Goal: Information Seeking & Learning: Learn about a topic

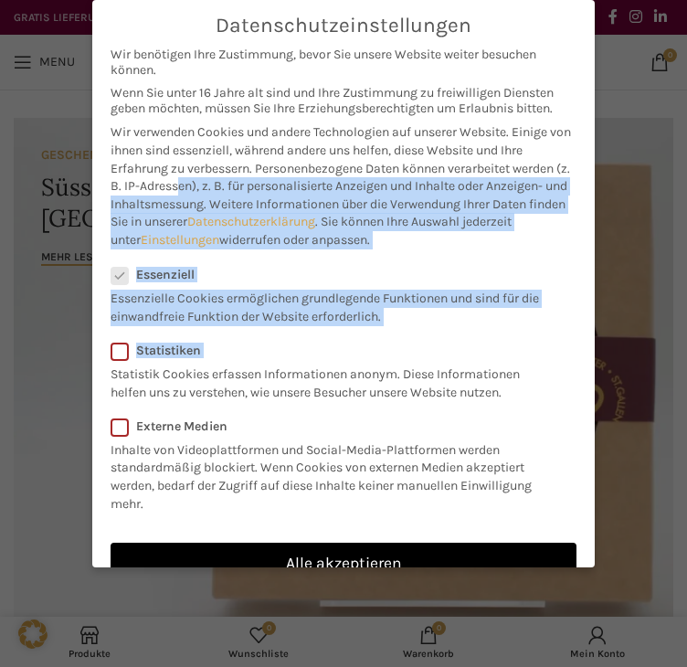
click at [424, 344] on label "Statistiken" at bounding box center [332, 350] width 442 height 16
click at [213, 344] on input "Statistiken" at bounding box center [207, 348] width 12 height 12
checkbox input "true"
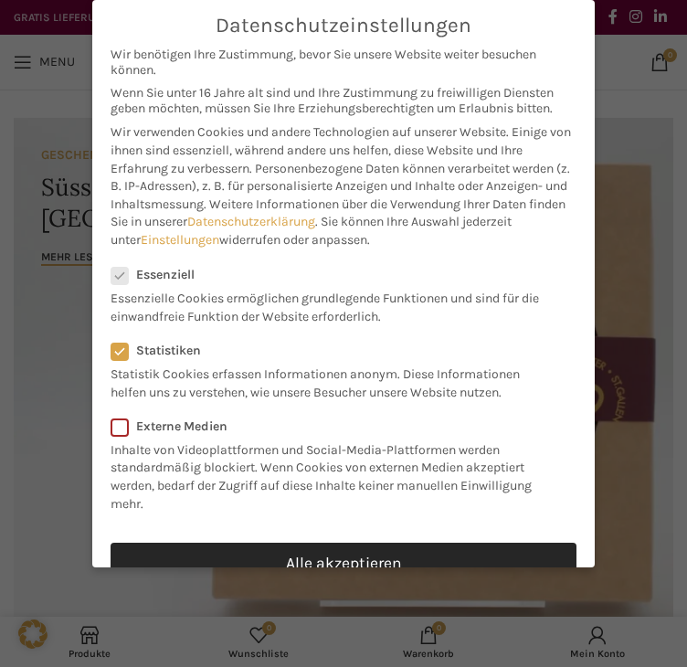
click at [383, 566] on link "Alle akzeptieren" at bounding box center [344, 563] width 466 height 42
checkbox input "true"
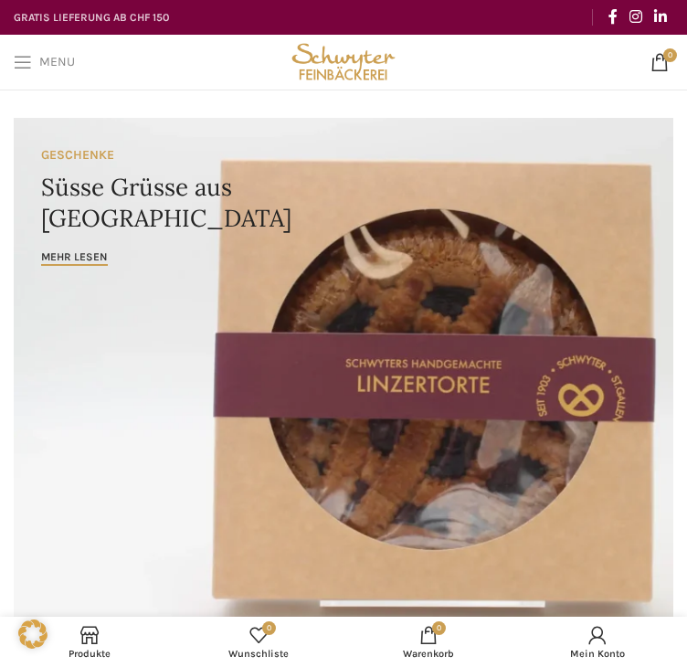
click at [42, 53] on link "Menu" at bounding box center [44, 62] width 79 height 37
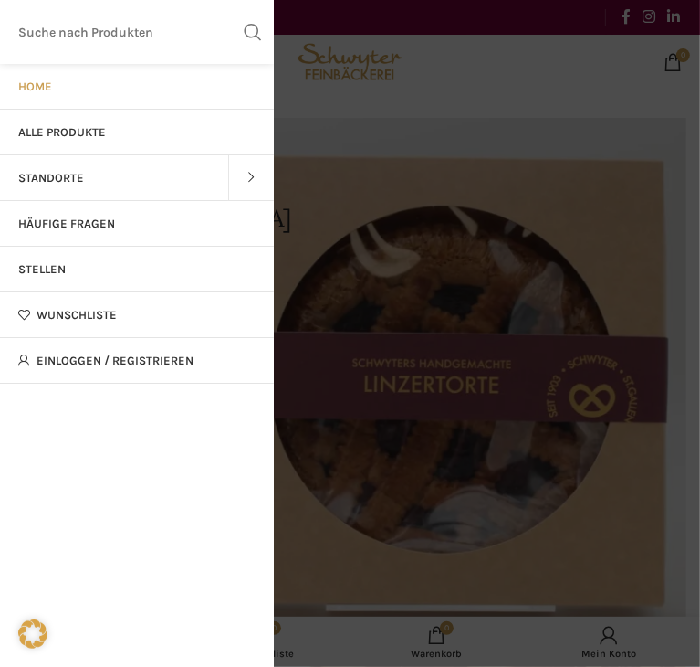
click at [67, 268] on link "Stellen" at bounding box center [137, 270] width 274 height 46
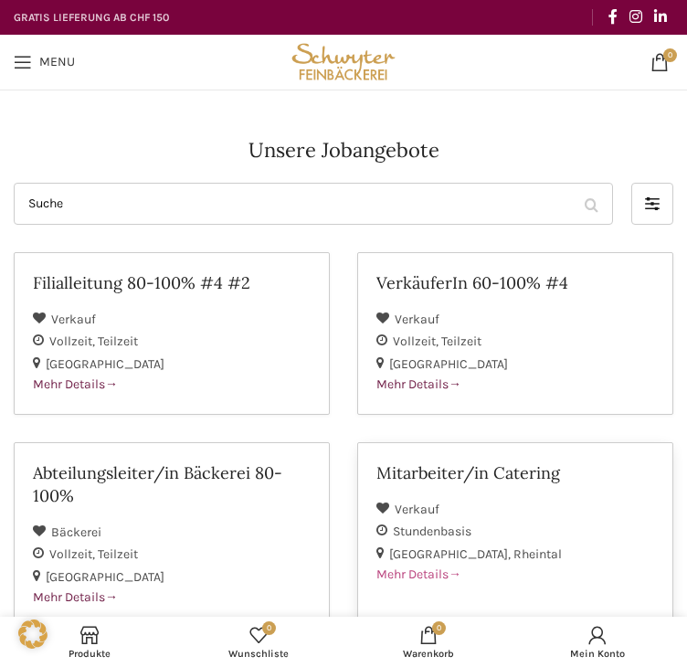
click at [559, 542] on div "St. Gallen Rheintal" at bounding box center [515, 553] width 278 height 22
